Goal: Task Accomplishment & Management: Manage account settings

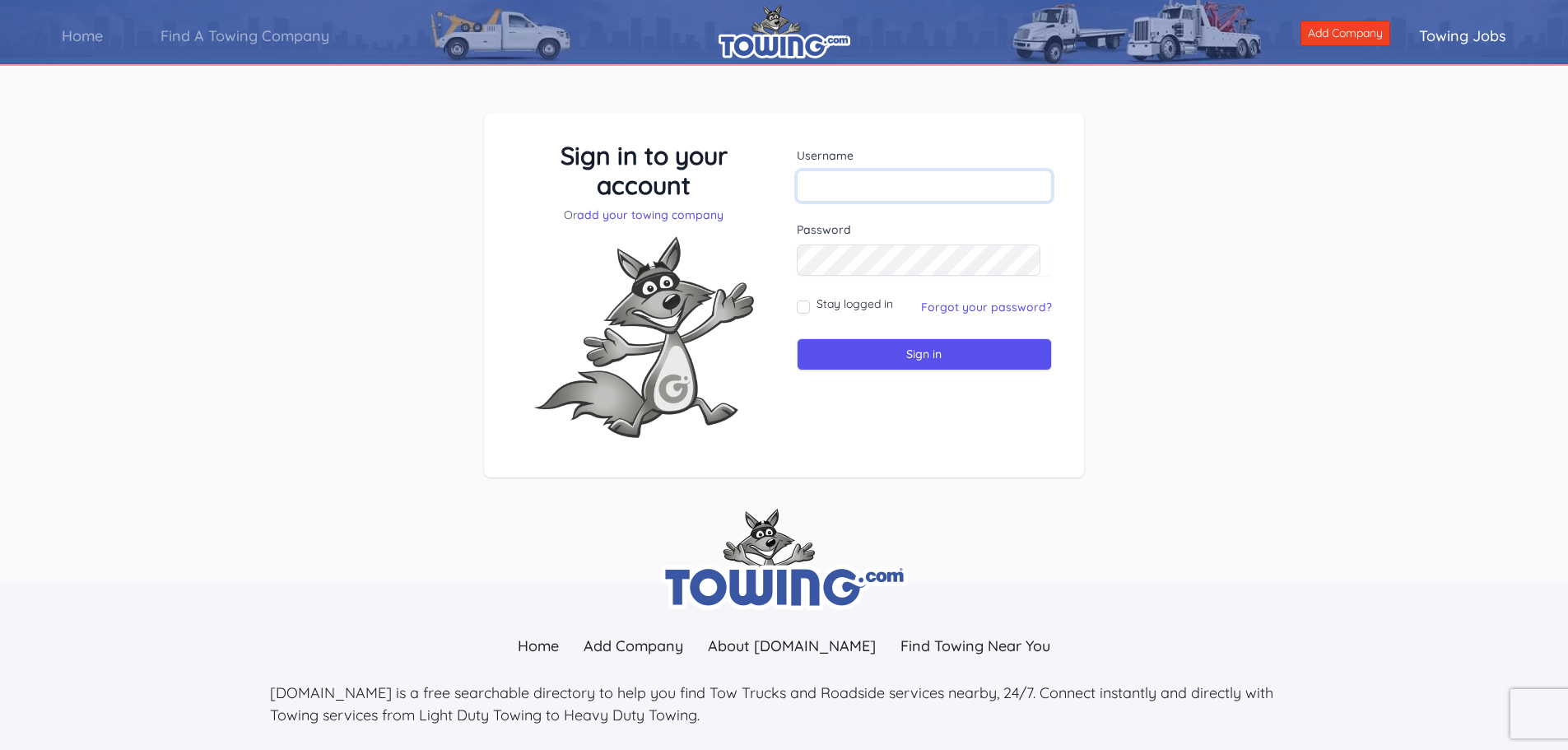
click at [898, 188] on input "text" at bounding box center [924, 186] width 256 height 31
type input "[PERSON_NAME][EMAIL_ADDRESS][DOMAIN_NAME]"
click at [805, 306] on input "Stay logged in" at bounding box center [803, 308] width 14 height 14
checkbox input "true"
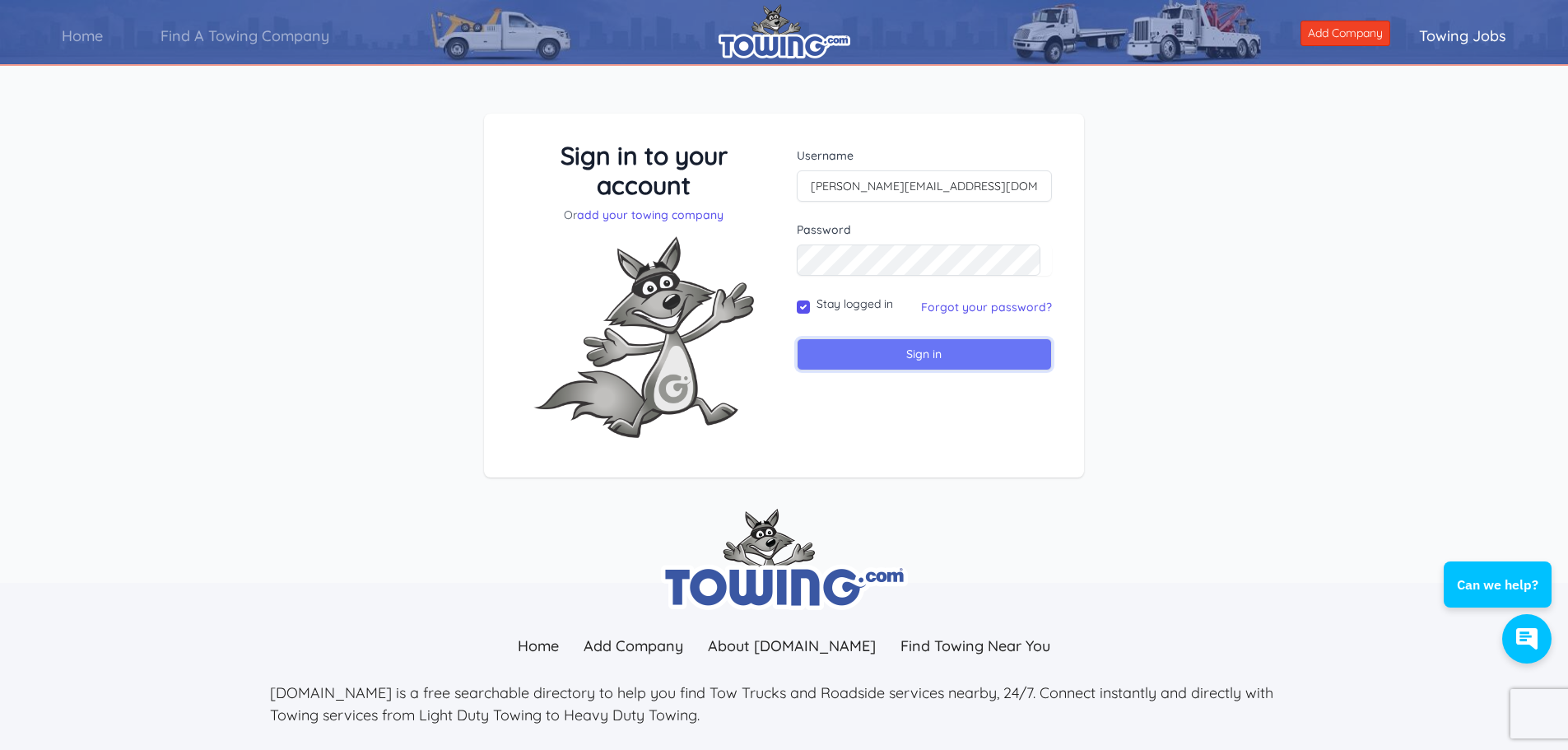
click at [878, 361] on input "Sign in" at bounding box center [924, 354] width 256 height 32
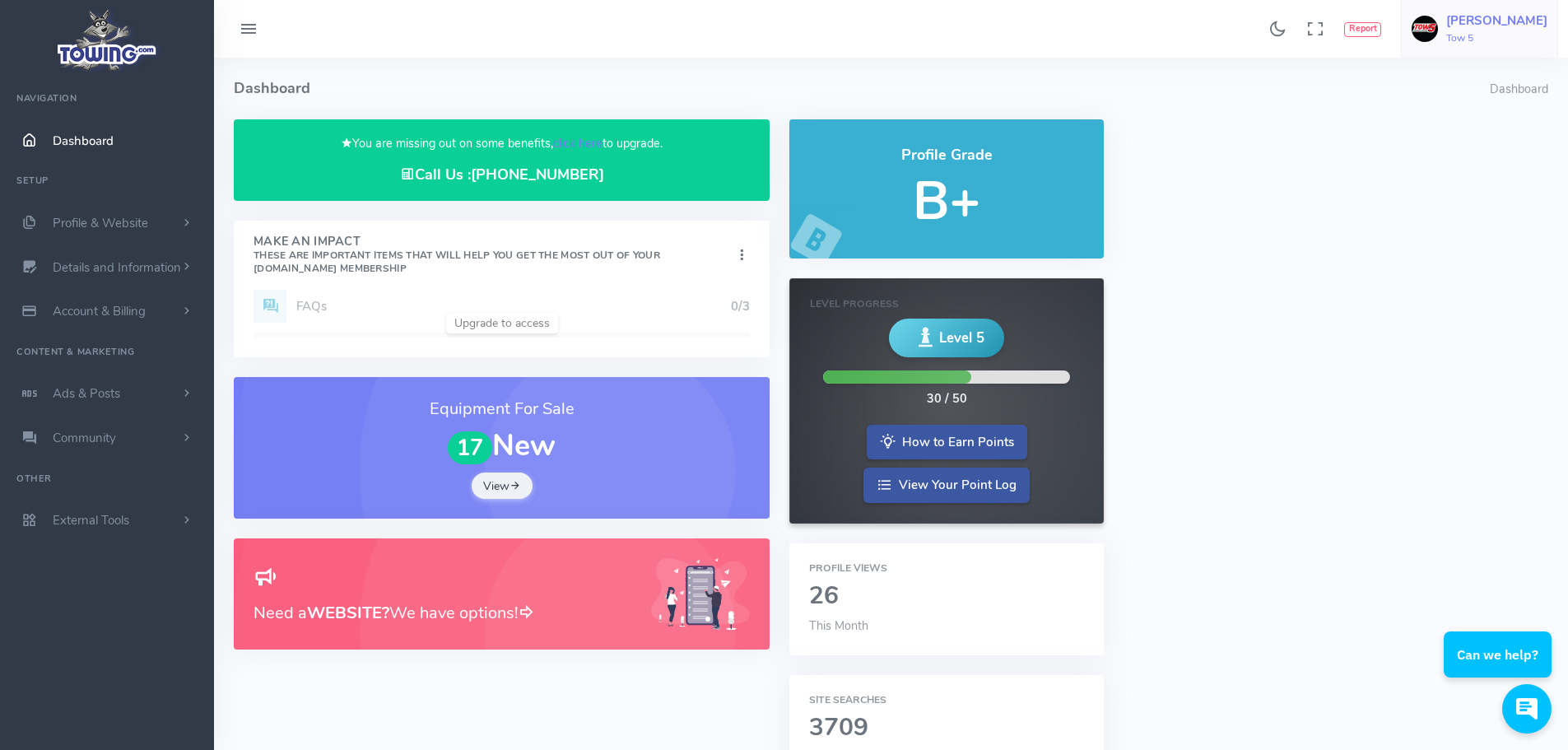
click at [1473, 35] on h6 "Tow 5" at bounding box center [1497, 38] width 101 height 11
click at [1473, 36] on h6 "Tow 5" at bounding box center [1497, 38] width 101 height 11
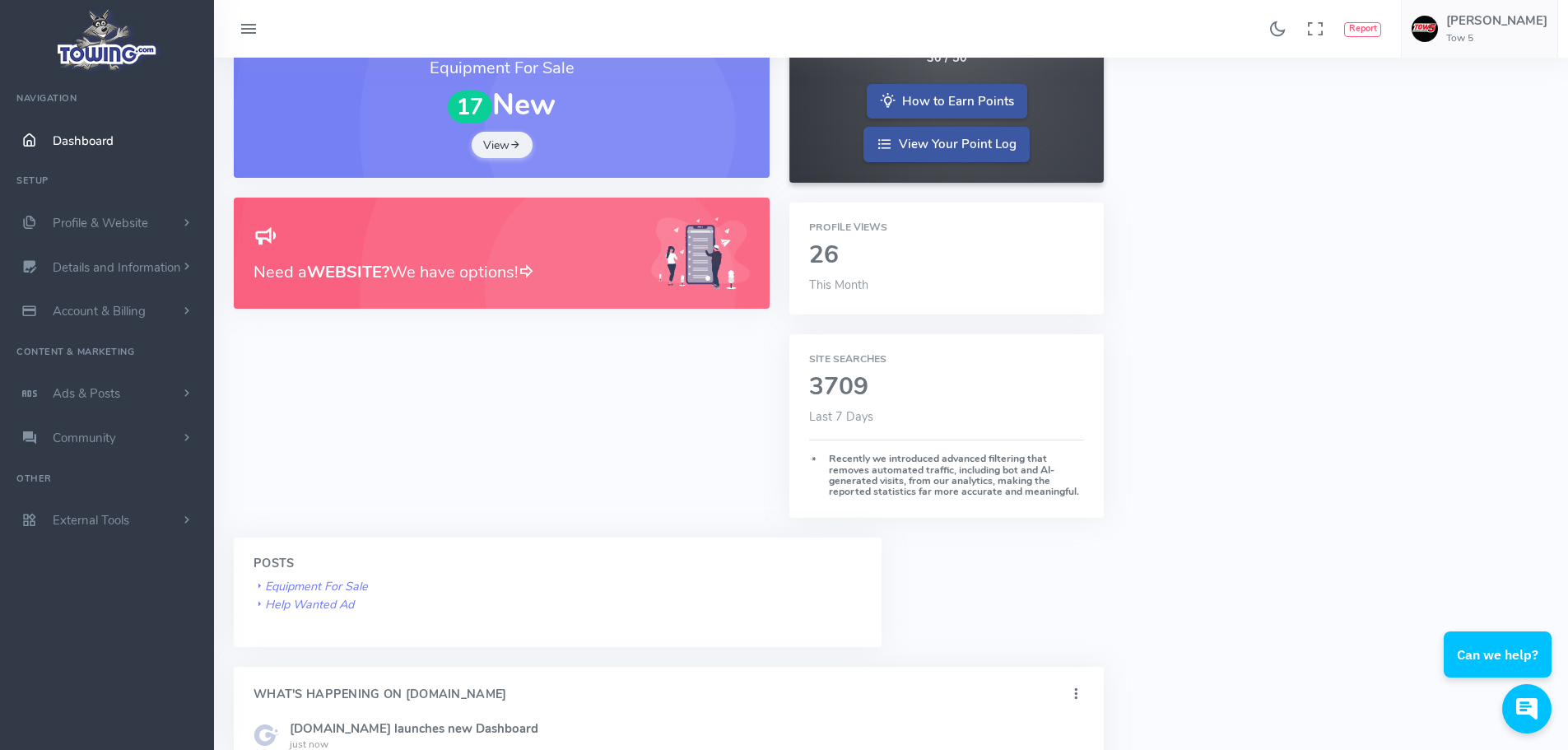
scroll to position [741, 0]
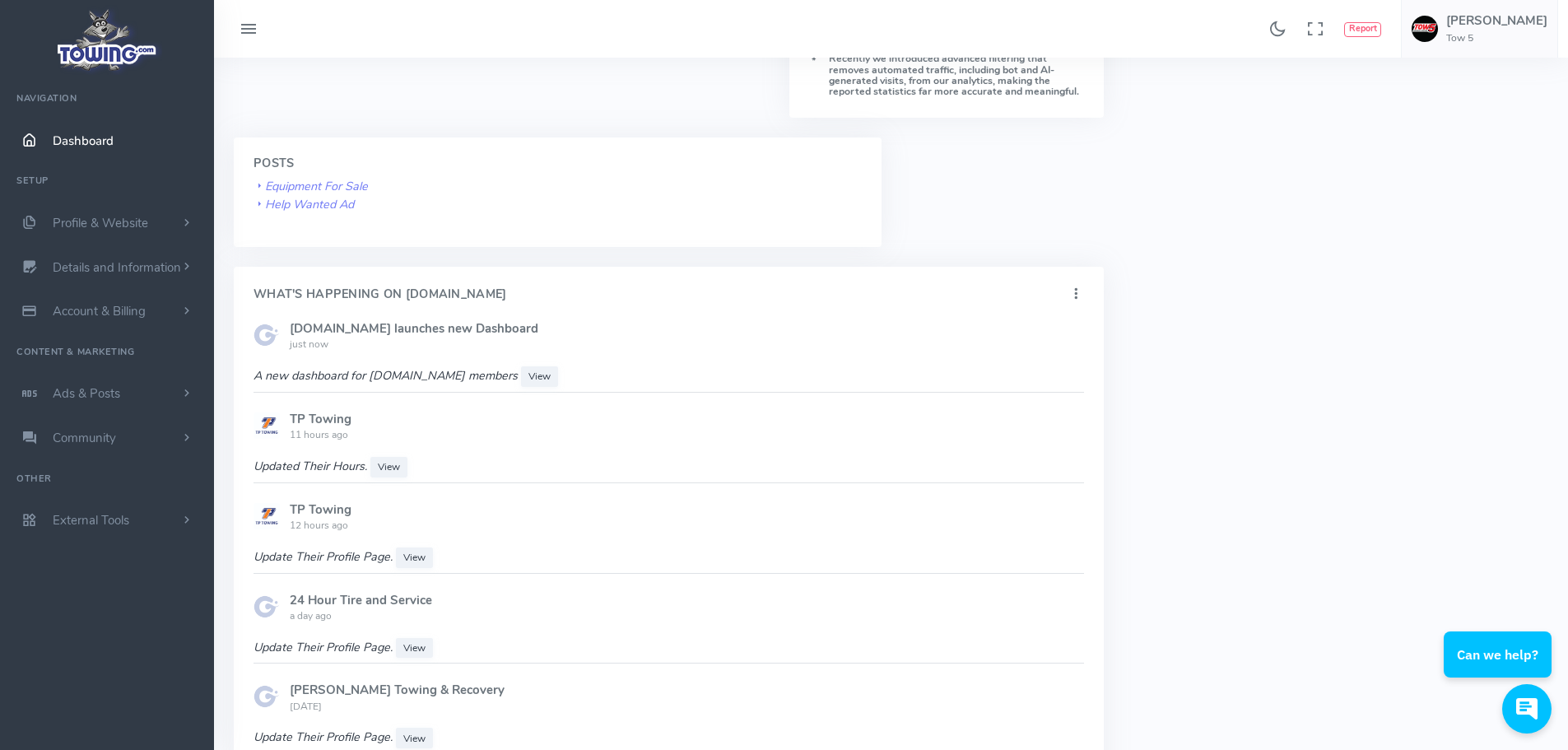
click at [504, 455] on div "TP Towing 11 hours ago" at bounding box center [688, 434] width 795 height 45
click at [82, 135] on span "Dashboard" at bounding box center [83, 140] width 61 height 17
click at [83, 221] on span "Profile & Website" at bounding box center [100, 223] width 95 height 17
click at [75, 254] on link "Homepage Content" at bounding box center [127, 255] width 172 height 33
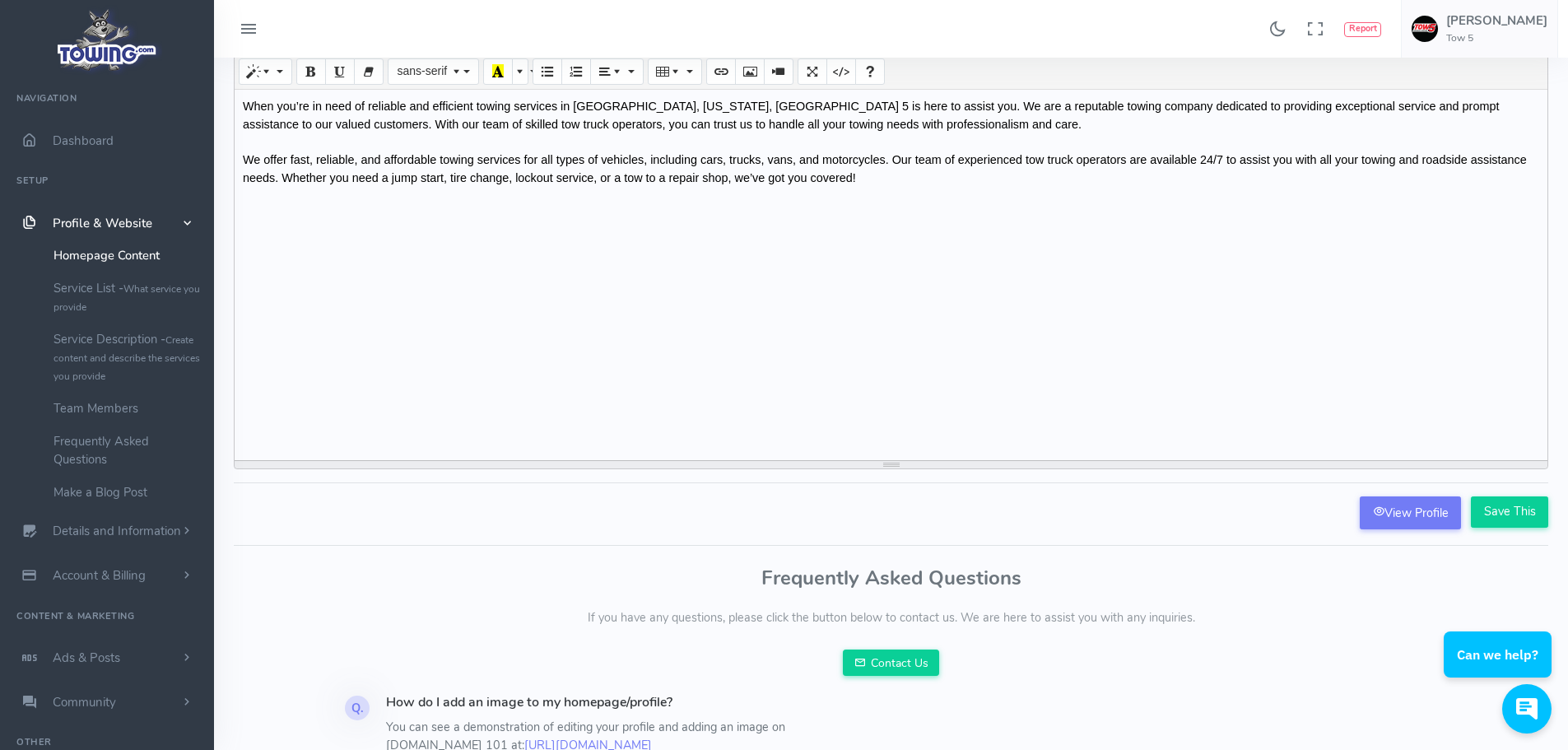
scroll to position [169, 0]
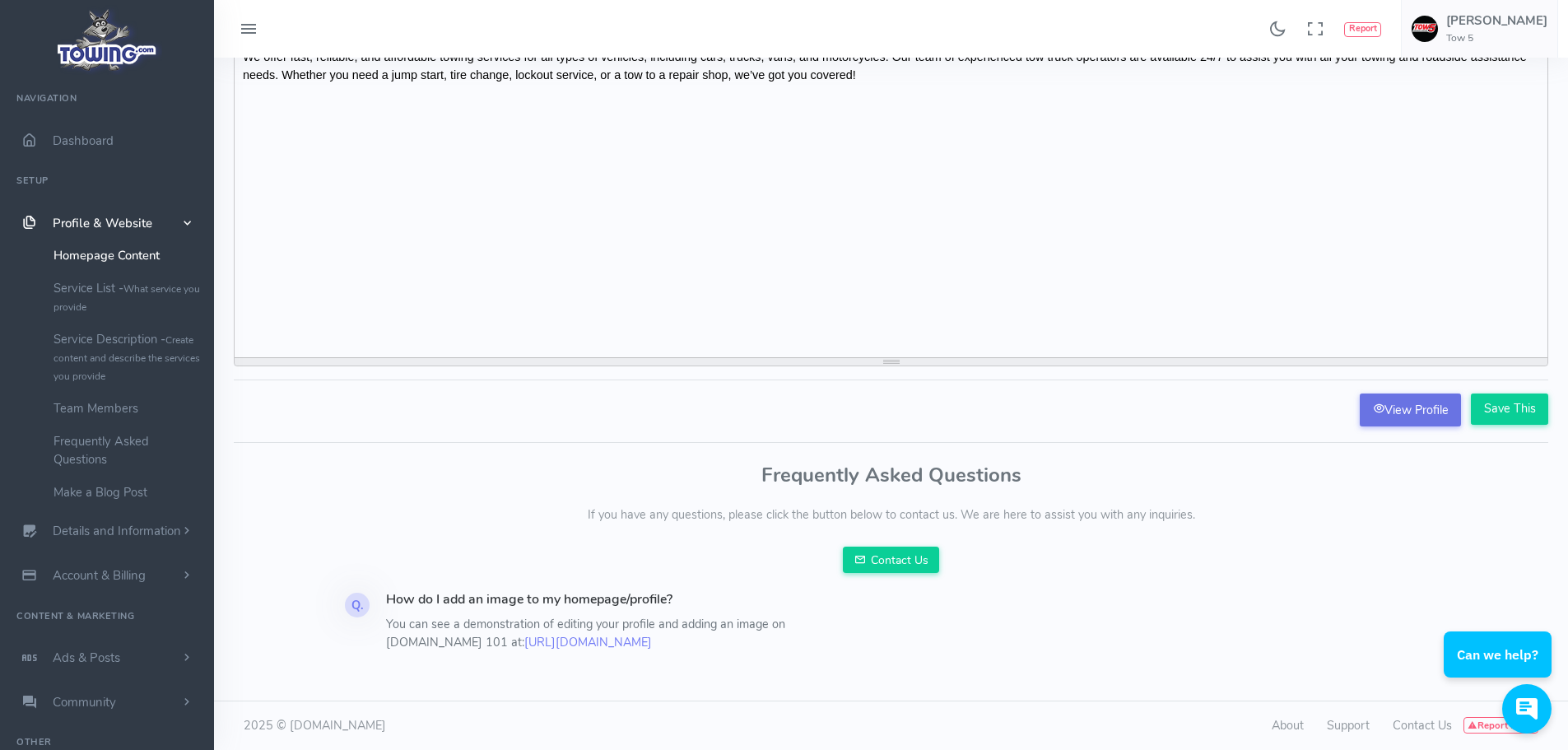
click at [1388, 418] on link "View Profile" at bounding box center [1410, 410] width 101 height 33
